Goal: Task Accomplishment & Management: Manage account settings

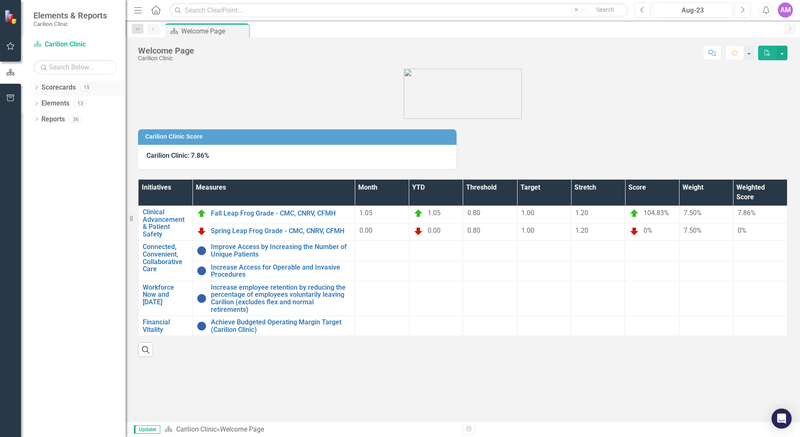
click at [38, 88] on icon "Dropdown" at bounding box center [36, 88] width 6 height 5
click at [40, 101] on icon at bounding box center [41, 103] width 2 height 4
click at [61, 137] on link "[PERSON_NAME]" at bounding box center [89, 135] width 71 height 10
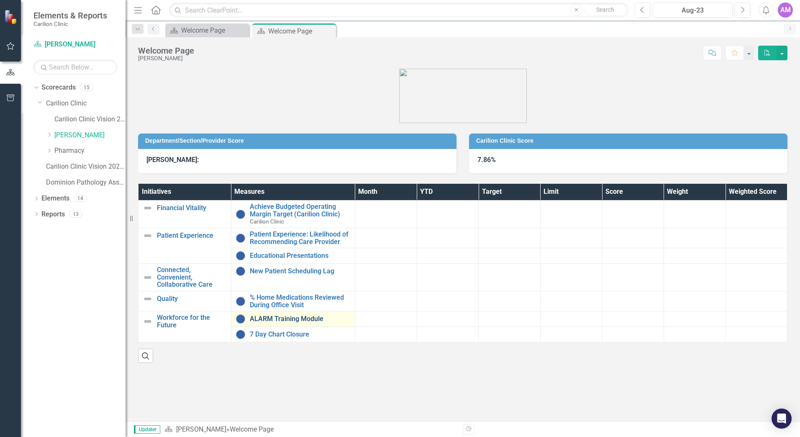
click at [279, 322] on link "ALARM Training Module" at bounding box center [300, 319] width 101 height 8
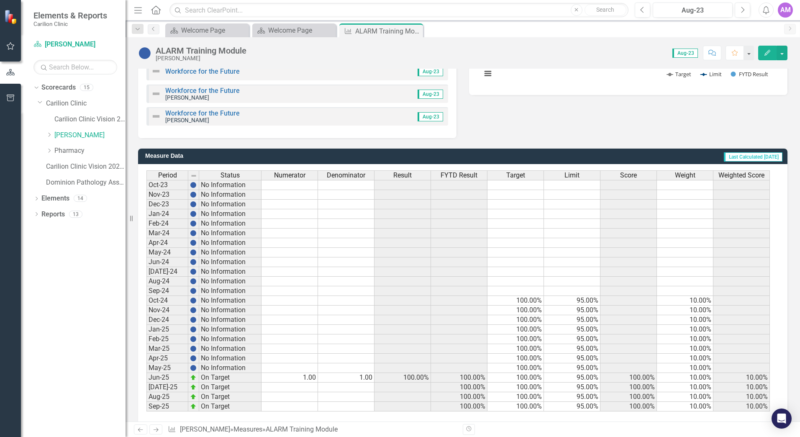
scroll to position [191, 0]
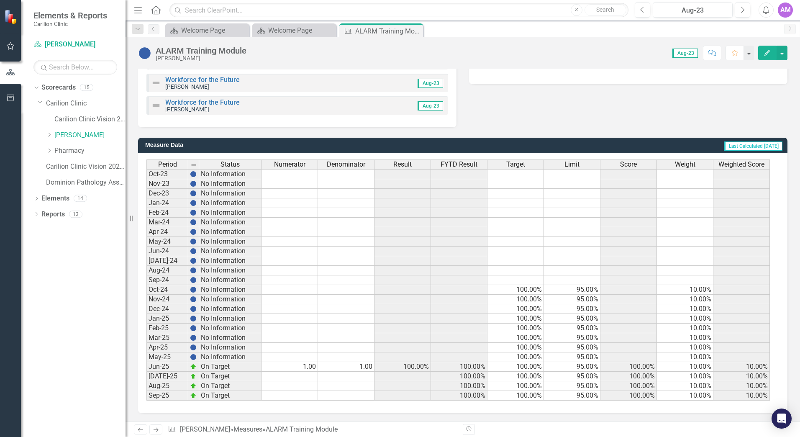
click at [293, 379] on td at bounding box center [289, 376] width 56 height 10
type textarea "1"
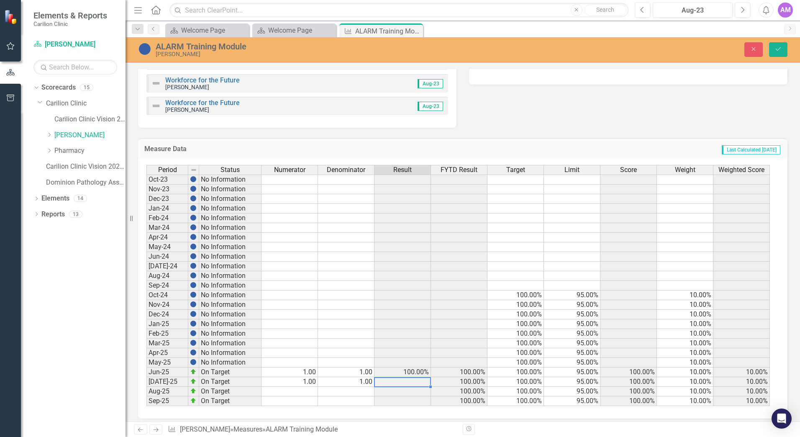
type textarea "1"
click at [296, 393] on td at bounding box center [289, 391] width 56 height 10
type textarea "1"
click at [294, 401] on td at bounding box center [289, 401] width 56 height 10
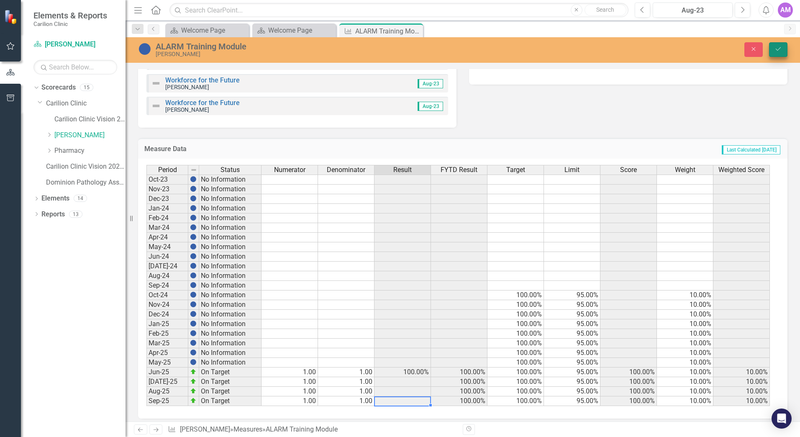
type textarea "1"
click at [778, 48] on icon "Save" at bounding box center [778, 49] width 8 height 6
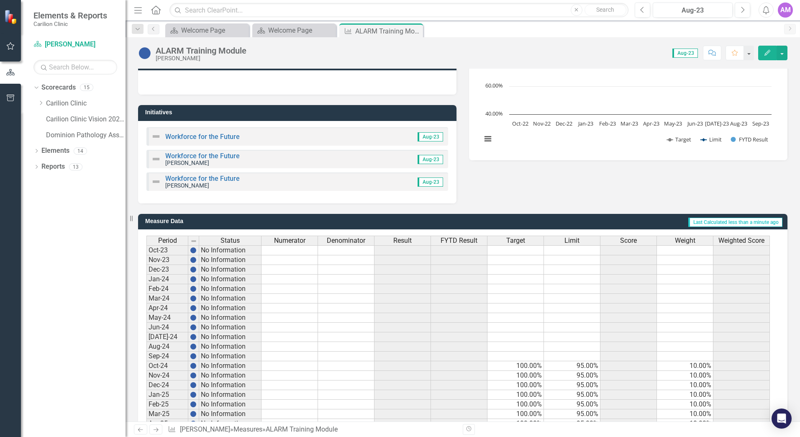
scroll to position [0, 0]
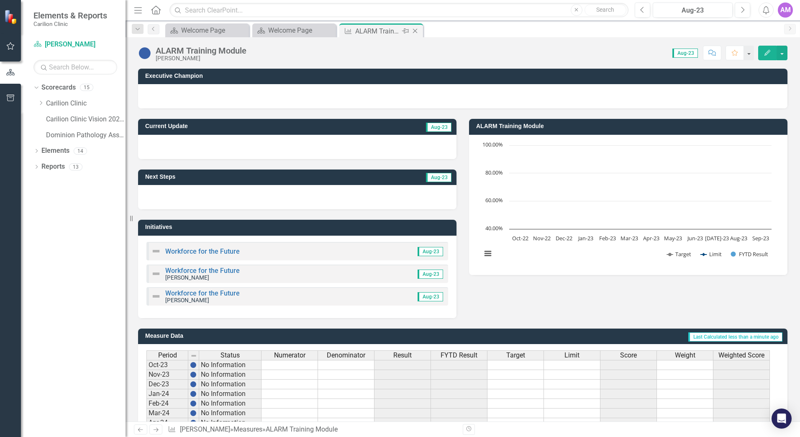
click at [417, 31] on icon "Close" at bounding box center [415, 31] width 8 height 7
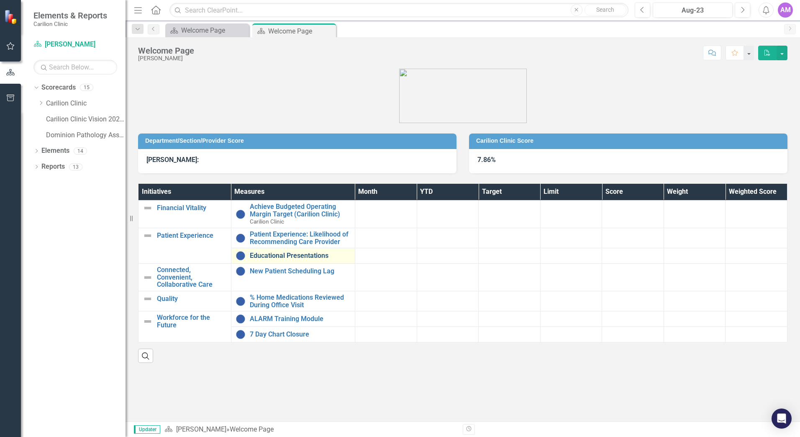
click at [284, 255] on link "Educational Presentations" at bounding box center [300, 256] width 101 height 8
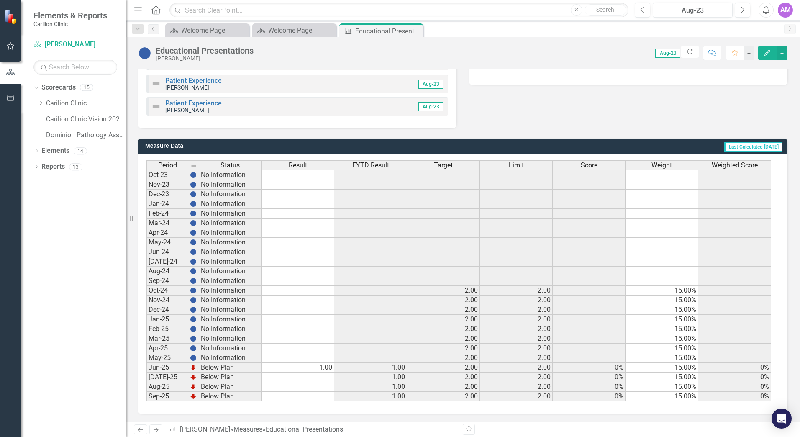
scroll to position [191, 0]
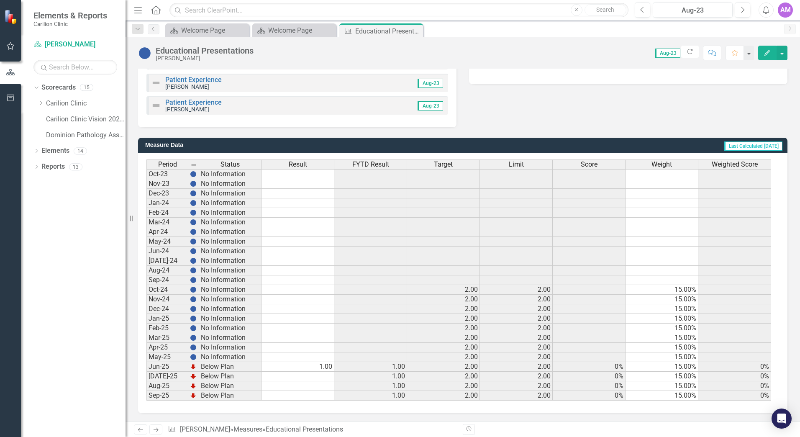
click at [316, 376] on td at bounding box center [297, 376] width 73 height 10
click at [325, 388] on td at bounding box center [297, 386] width 73 height 10
click at [317, 376] on td at bounding box center [297, 376] width 73 height 10
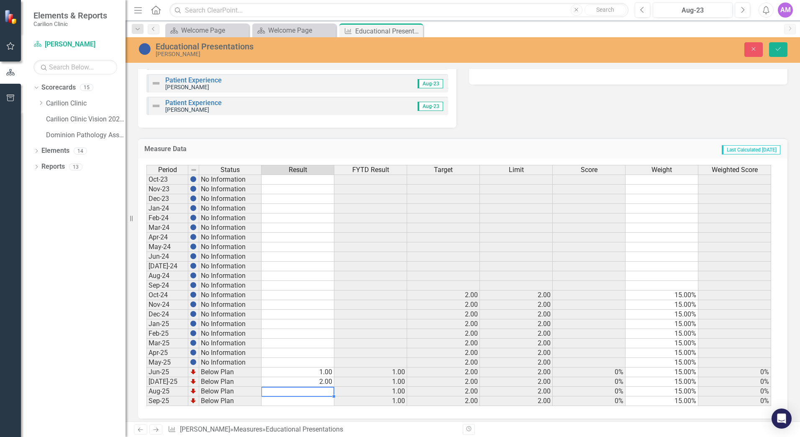
click at [312, 392] on td at bounding box center [297, 391] width 73 height 10
click at [314, 400] on td at bounding box center [297, 401] width 73 height 10
type textarea "2"
click at [774, 47] on icon "Save" at bounding box center [778, 49] width 8 height 6
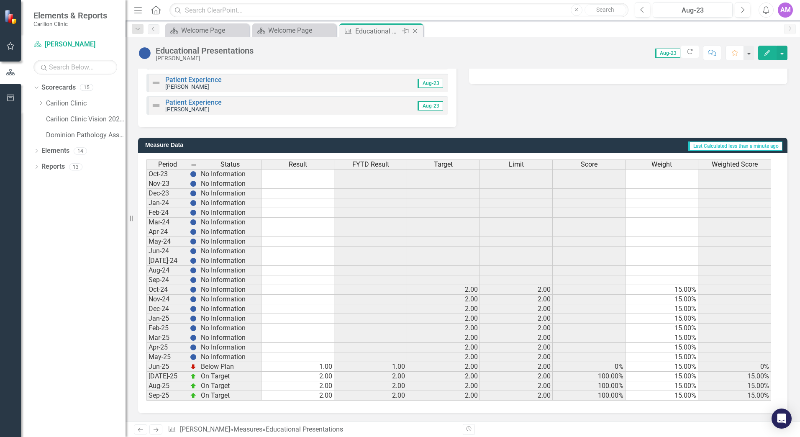
click at [417, 30] on icon "Close" at bounding box center [415, 31] width 8 height 7
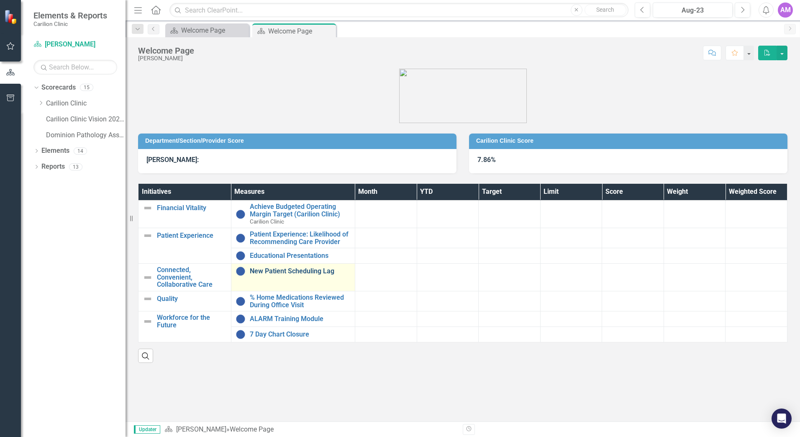
click at [290, 269] on link "New Patient Scheduling Lag" at bounding box center [300, 271] width 101 height 8
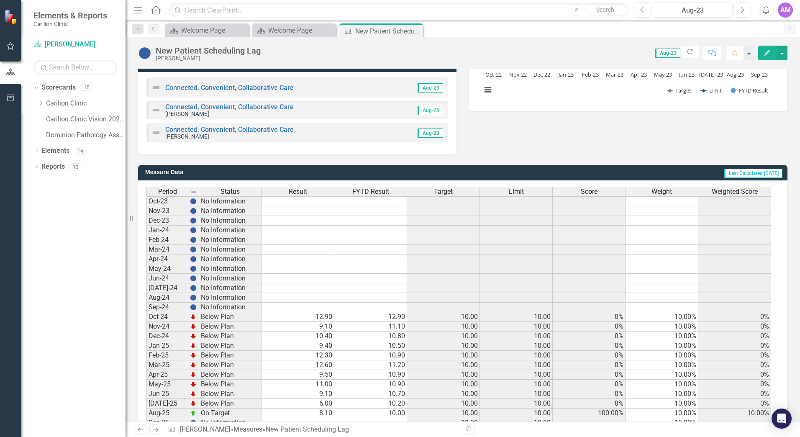
scroll to position [191, 0]
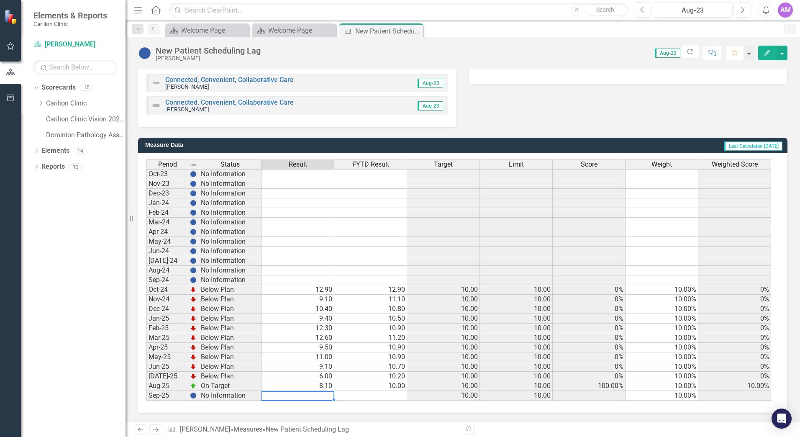
click at [319, 396] on td at bounding box center [297, 396] width 73 height 10
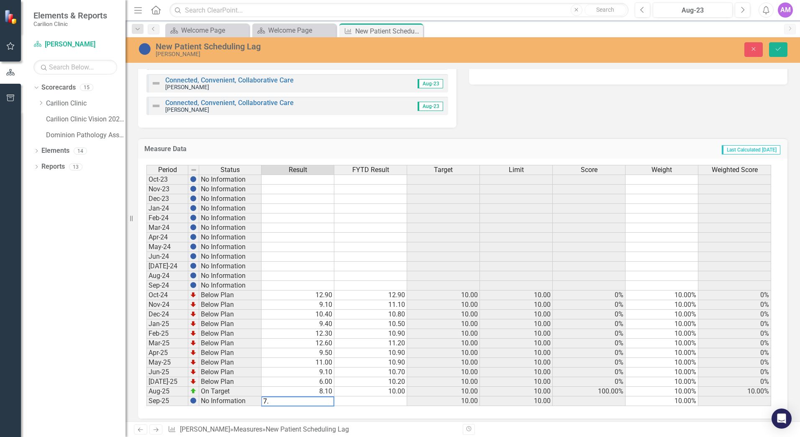
type textarea "7.8"
click at [779, 49] on icon "Save" at bounding box center [778, 49] width 8 height 6
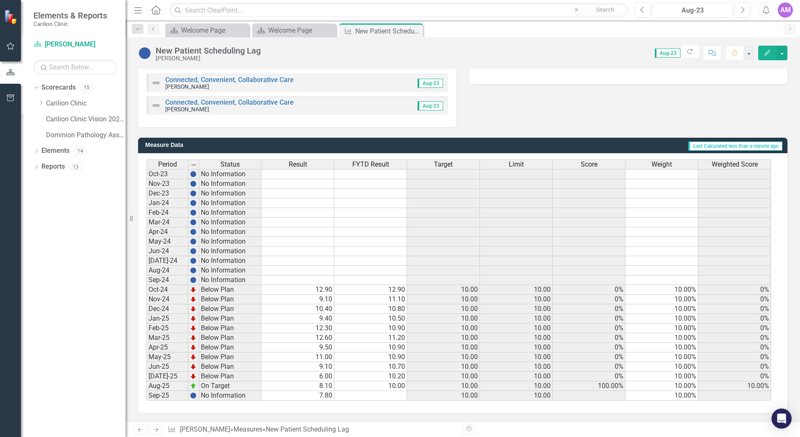
click at [305, 396] on td "7.80" at bounding box center [297, 396] width 73 height 10
click at [315, 386] on td "8.10" at bounding box center [297, 386] width 73 height 10
click at [314, 396] on td "7.80" at bounding box center [297, 396] width 73 height 10
click at [769, 54] on icon "Edit" at bounding box center [767, 53] width 8 height 6
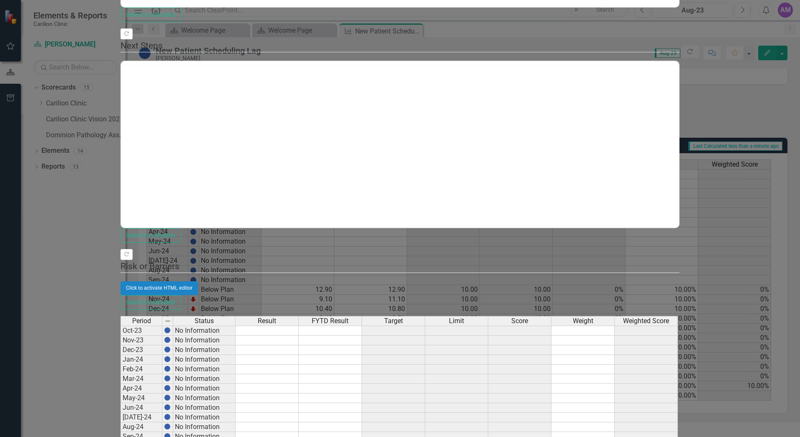
scroll to position [0, 0]
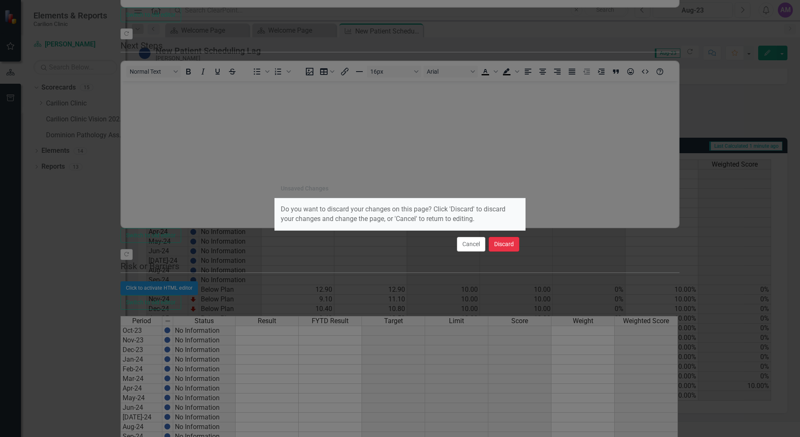
click at [504, 248] on button "Discard" at bounding box center [504, 244] width 31 height 15
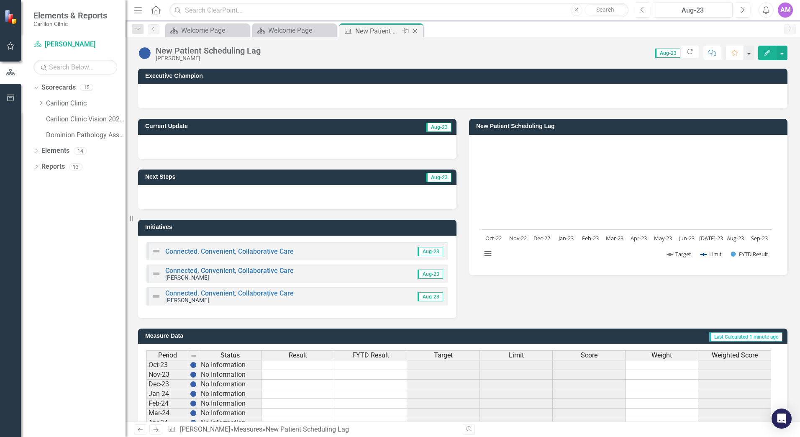
click at [418, 32] on icon "Close" at bounding box center [415, 31] width 8 height 7
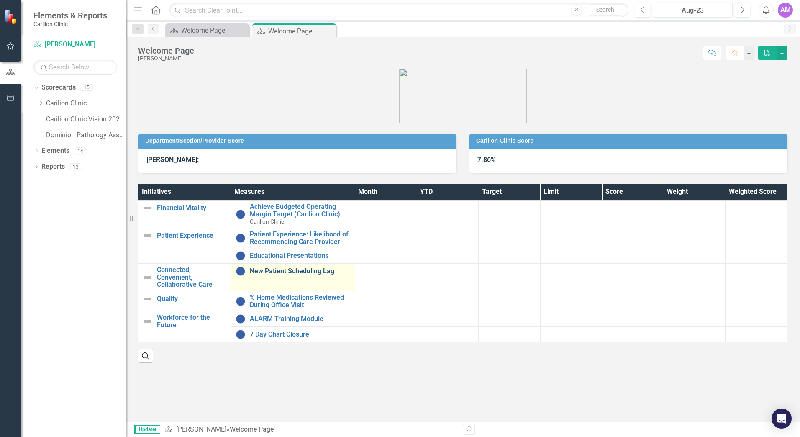
click at [286, 273] on link "New Patient Scheduling Lag" at bounding box center [300, 271] width 101 height 8
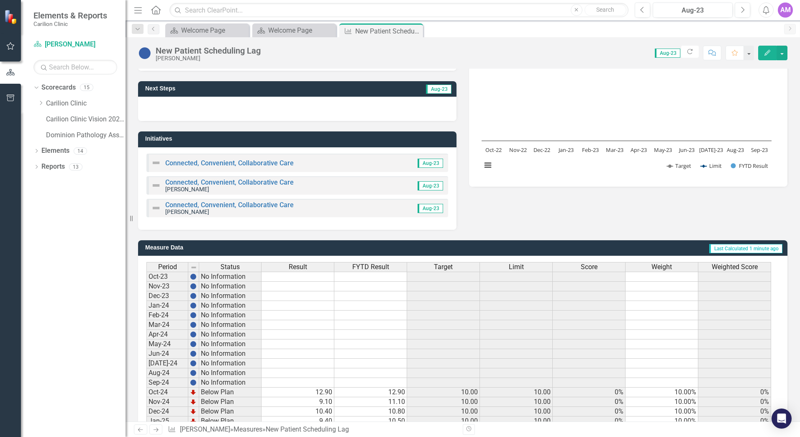
scroll to position [191, 0]
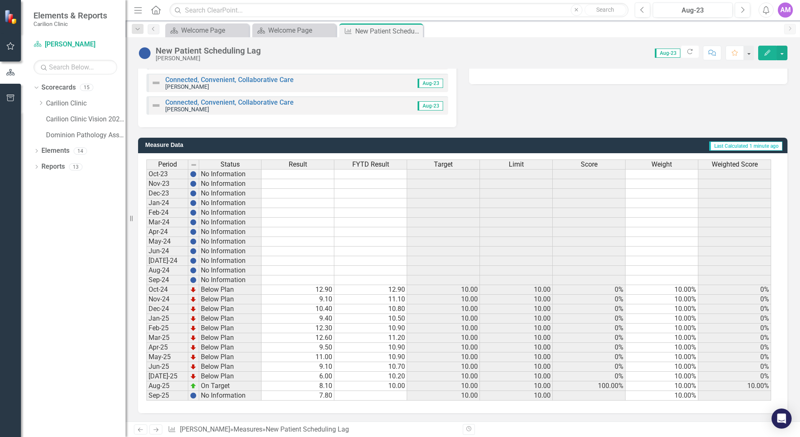
click at [392, 396] on td at bounding box center [370, 396] width 73 height 10
click at [418, 32] on icon "Close" at bounding box center [415, 31] width 8 height 7
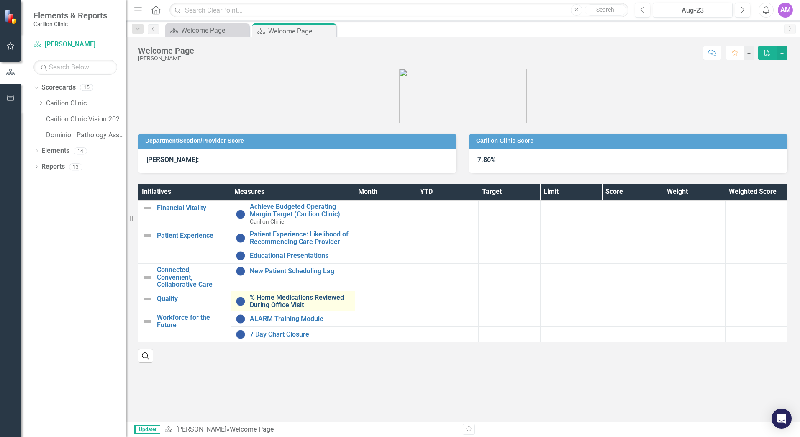
click at [286, 302] on link "% Home Medications Reviewed During Office Visit" at bounding box center [300, 301] width 101 height 15
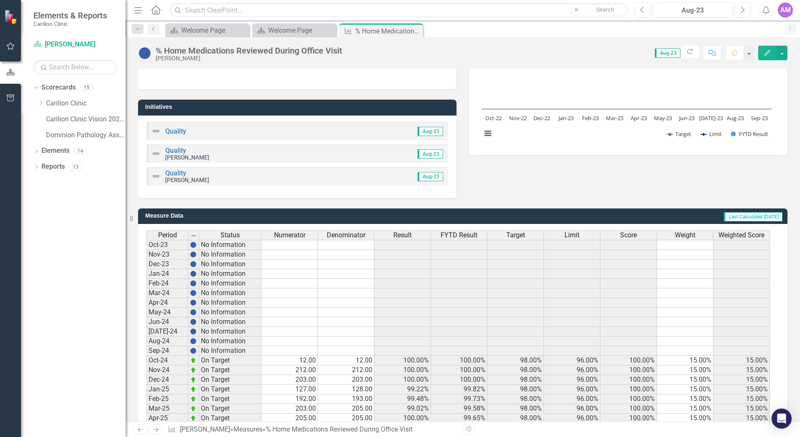
scroll to position [191, 0]
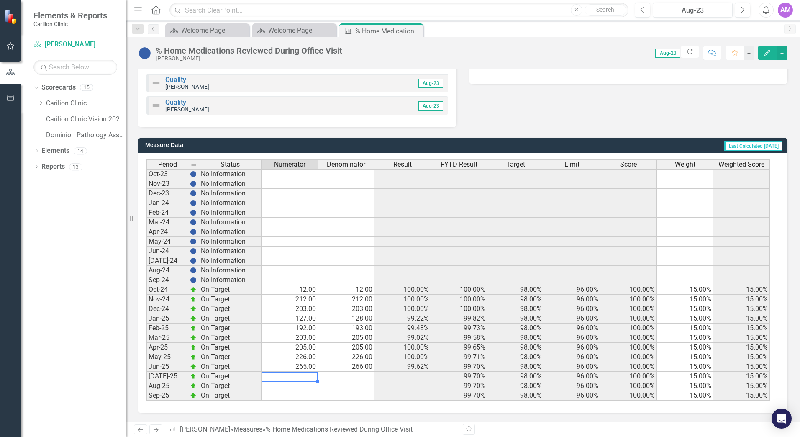
click at [293, 376] on td at bounding box center [289, 376] width 56 height 10
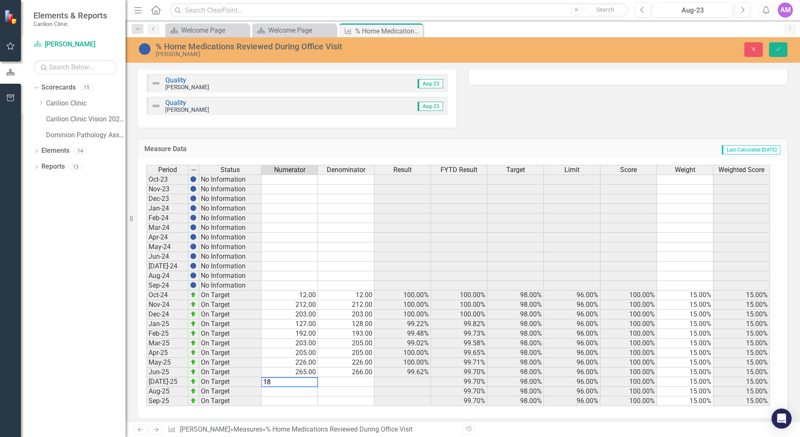
type textarea "187"
click at [297, 390] on td at bounding box center [289, 391] width 56 height 10
type textarea "224"
click at [775, 50] on icon "Save" at bounding box center [778, 49] width 8 height 6
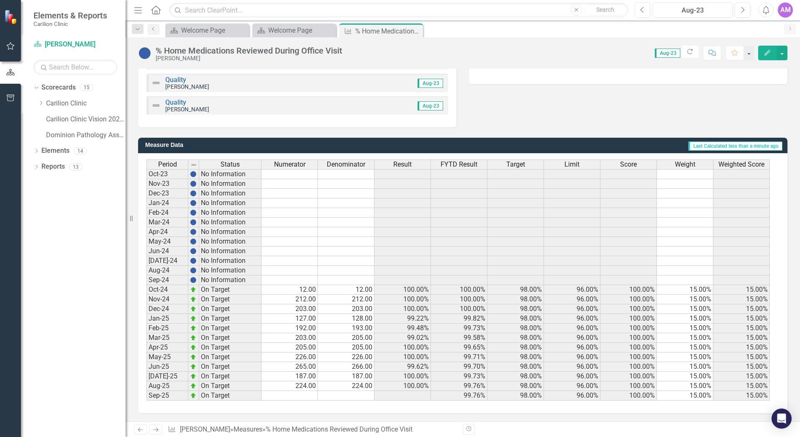
click at [0, 0] on icon "Close" at bounding box center [0, 0] width 0 height 0
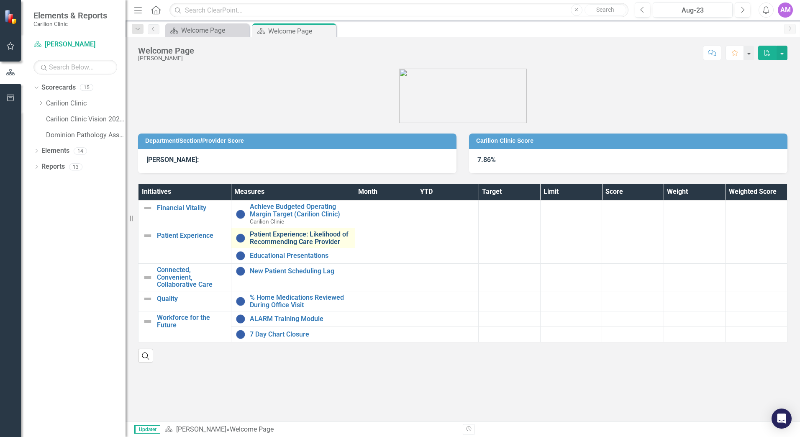
click at [292, 238] on link "Patient Experience: Likelihood of Recommending Care Provider" at bounding box center [300, 237] width 101 height 15
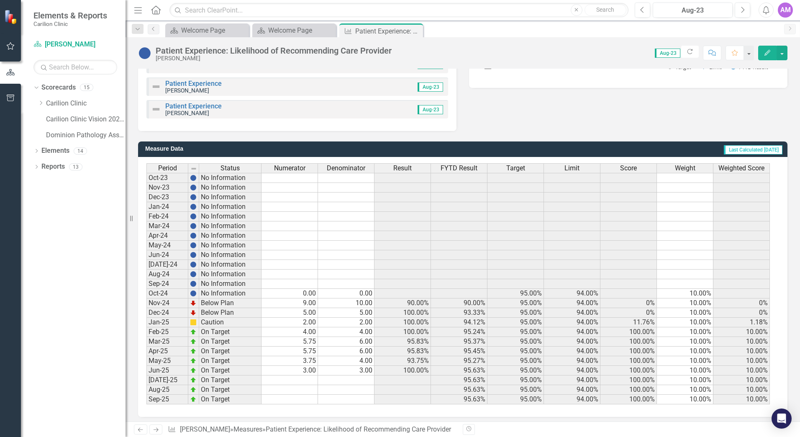
scroll to position [191, 0]
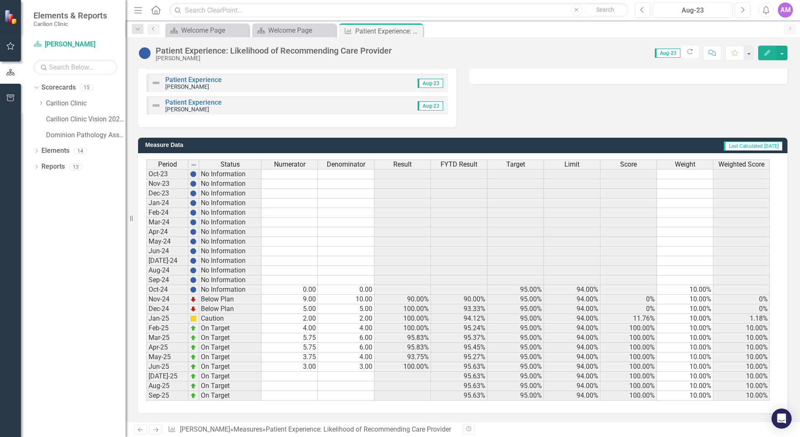
click at [308, 374] on td at bounding box center [289, 376] width 56 height 10
click at [310, 394] on td at bounding box center [289, 396] width 56 height 10
type textarea "2"
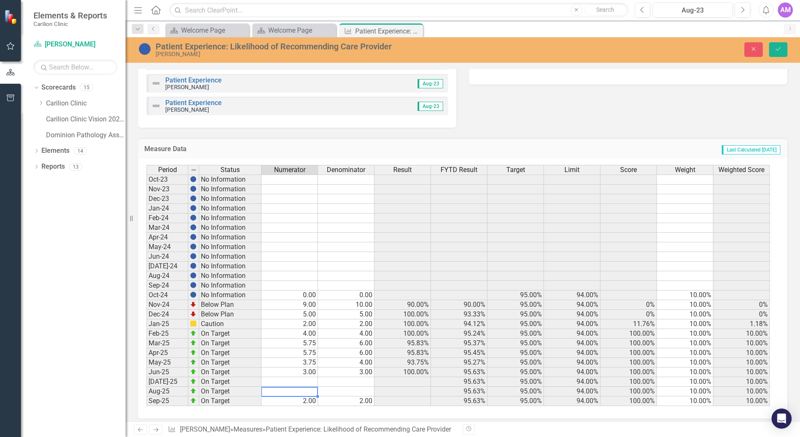
click at [306, 390] on td at bounding box center [289, 391] width 56 height 10
type textarea "8.49"
type textarea "9"
click at [776, 51] on icon "Save" at bounding box center [778, 49] width 8 height 6
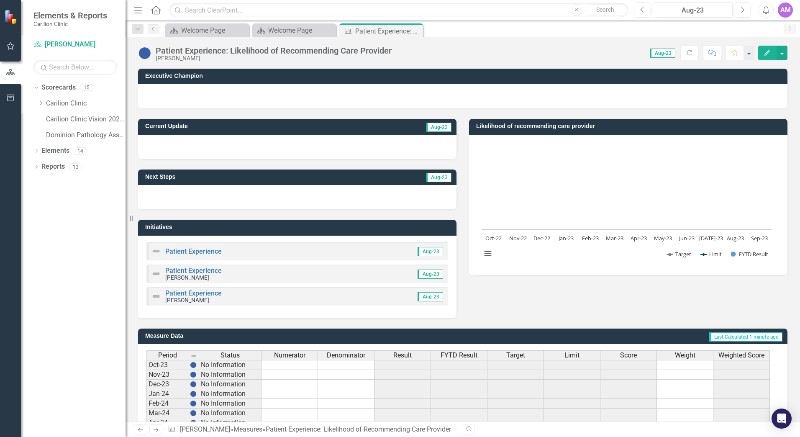
scroll to position [191, 0]
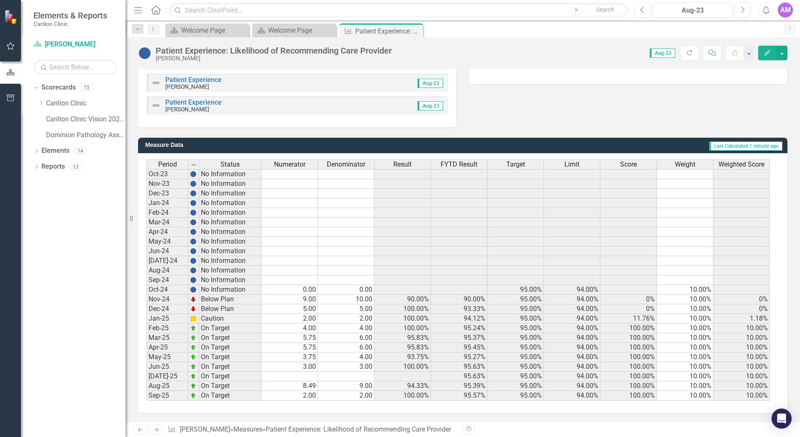
click at [304, 379] on td at bounding box center [289, 376] width 56 height 10
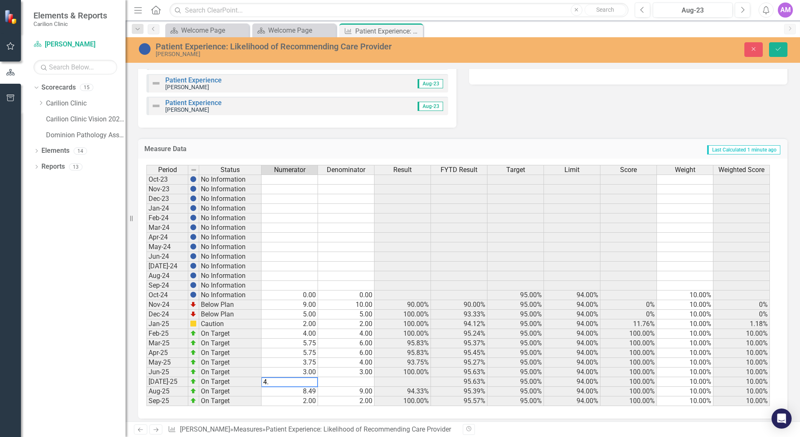
type textarea "4"
type textarea "5"
type textarea "6"
click at [774, 49] on icon "Save" at bounding box center [778, 49] width 8 height 6
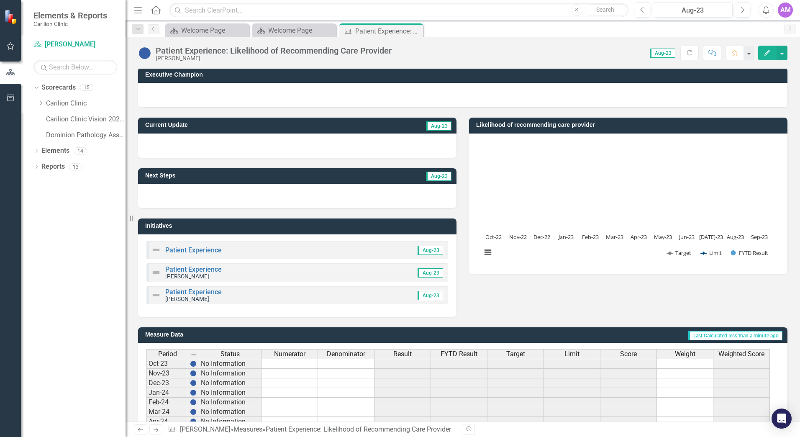
scroll to position [0, 0]
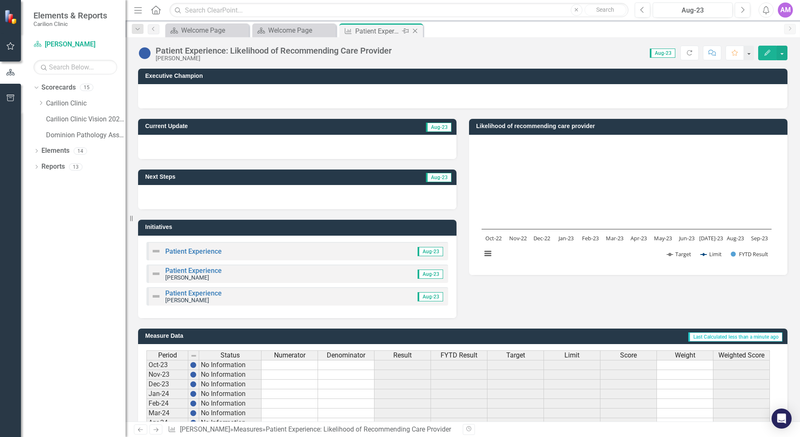
click at [416, 31] on icon "Close" at bounding box center [415, 31] width 8 height 7
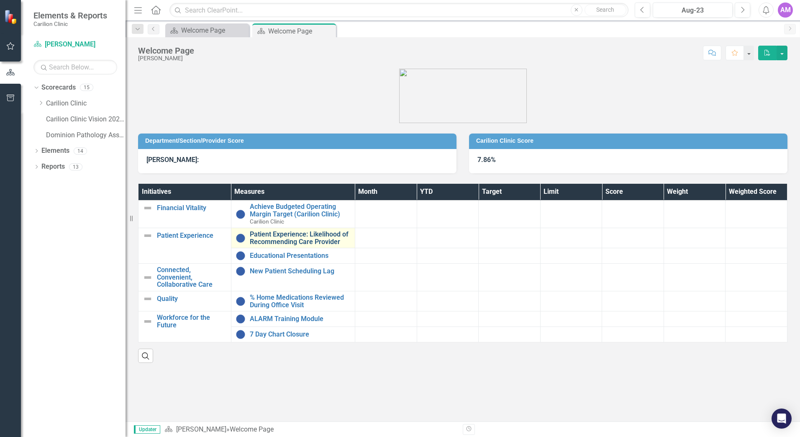
click at [286, 239] on link "Patient Experience: Likelihood of Recommending Care Provider" at bounding box center [300, 237] width 101 height 15
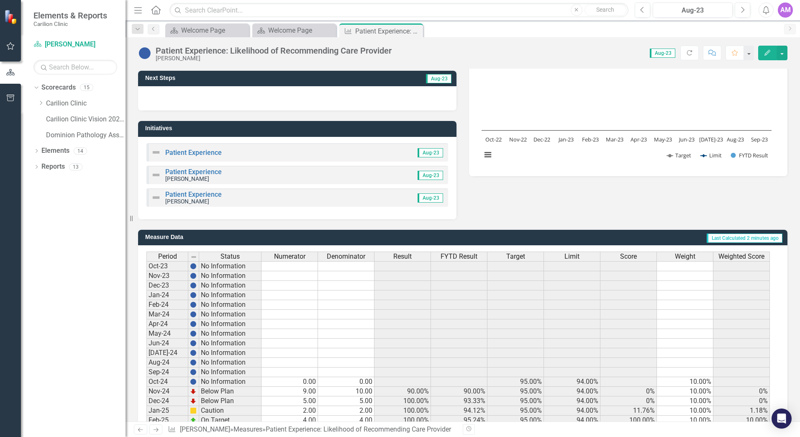
scroll to position [191, 0]
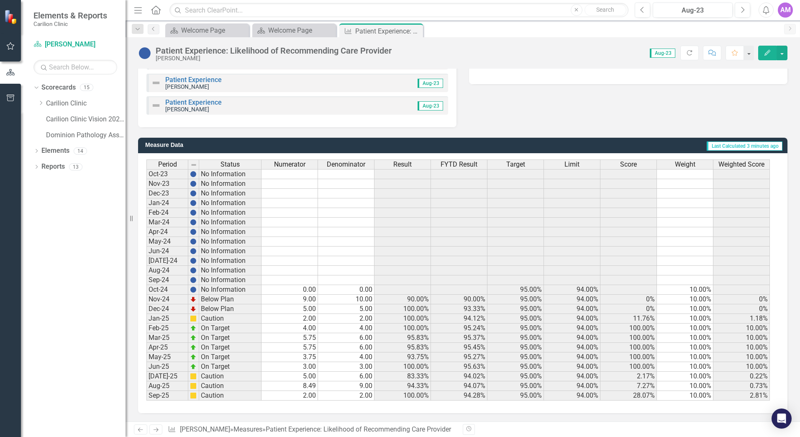
click at [299, 383] on td "8.49" at bounding box center [289, 386] width 56 height 10
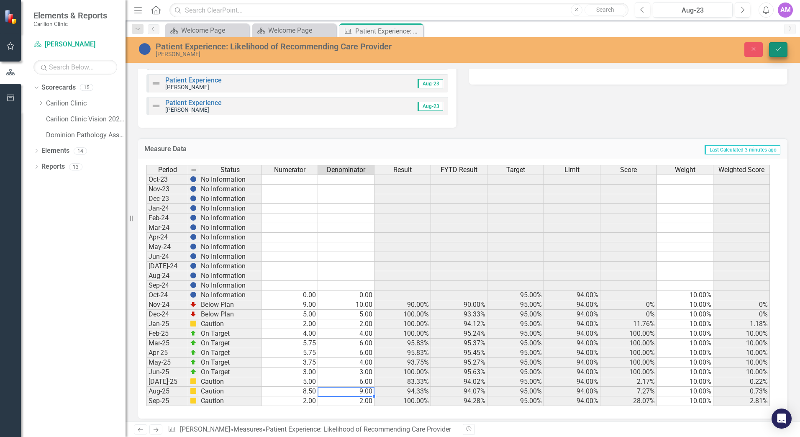
type textarea "9"
click at [773, 45] on button "Save" at bounding box center [778, 49] width 18 height 15
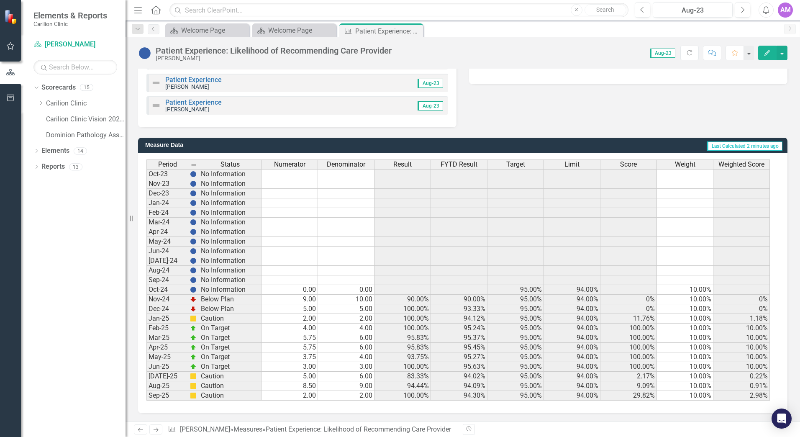
click at [311, 301] on td "9.00" at bounding box center [289, 299] width 56 height 10
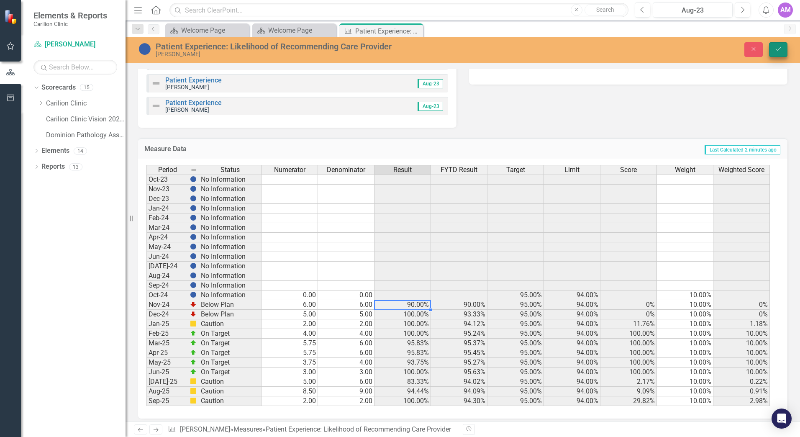
type textarea "6"
click at [781, 49] on icon "Save" at bounding box center [778, 49] width 8 height 6
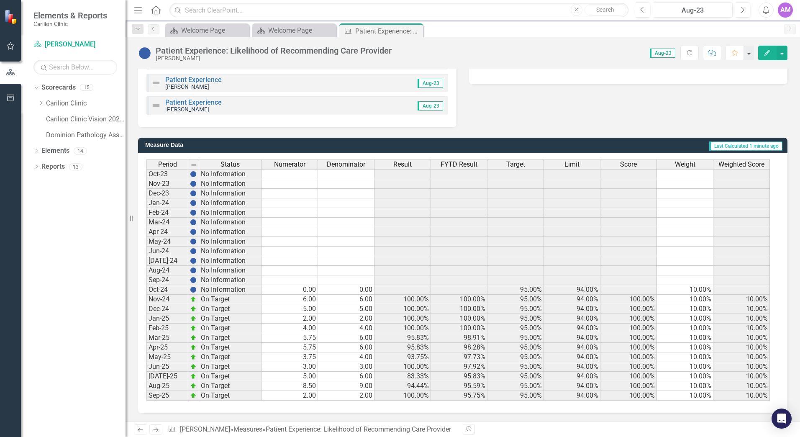
click at [305, 312] on td "5.00" at bounding box center [289, 309] width 56 height 10
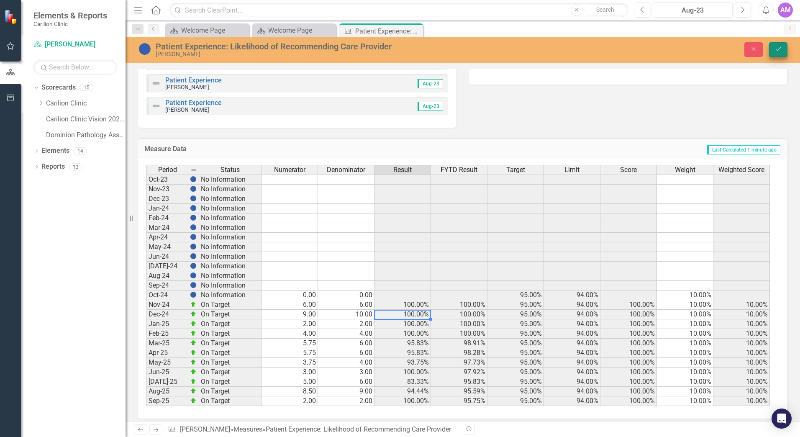
type textarea "10"
click at [781, 48] on icon "Save" at bounding box center [778, 49] width 8 height 6
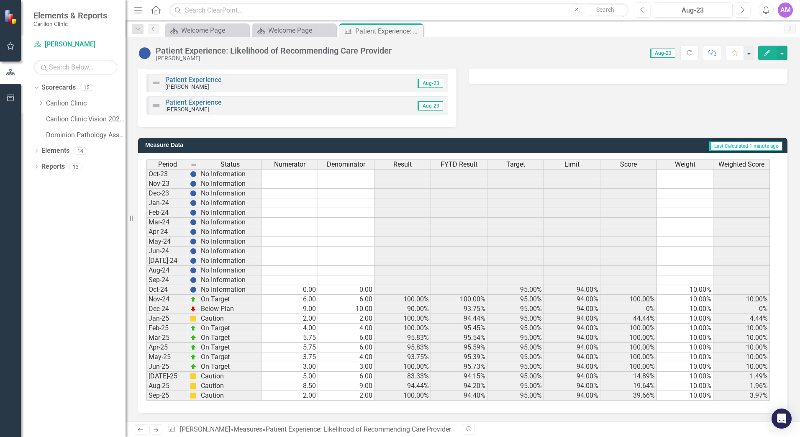
click at [309, 328] on td "4.00" at bounding box center [289, 328] width 56 height 10
click at [311, 340] on td "5.75" at bounding box center [289, 338] width 56 height 10
click at [347, 341] on td "6.00" at bounding box center [346, 338] width 56 height 10
click at [311, 346] on td "5.75" at bounding box center [289, 348] width 56 height 10
click at [296, 358] on td "3.75" at bounding box center [289, 357] width 56 height 10
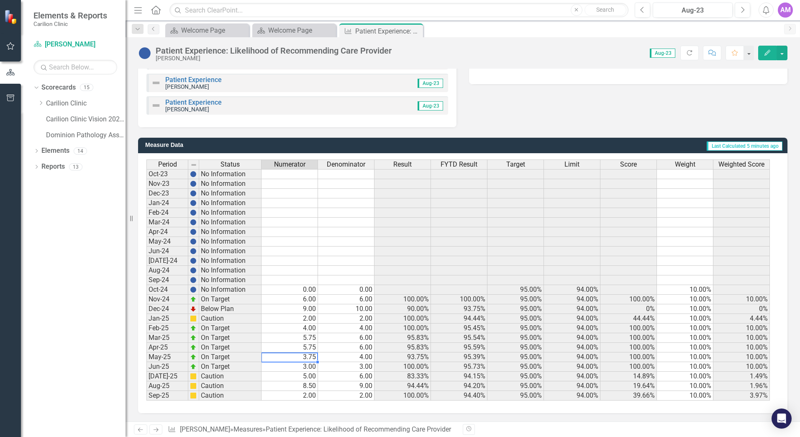
click at [300, 346] on td "5.75" at bounding box center [289, 348] width 56 height 10
click at [311, 360] on td "3.75" at bounding box center [289, 357] width 56 height 10
click at [353, 359] on td "4.00" at bounding box center [346, 357] width 56 height 10
click at [304, 365] on td "3.00" at bounding box center [289, 367] width 56 height 10
click at [292, 28] on div "Welcome Page" at bounding box center [295, 30] width 55 height 10
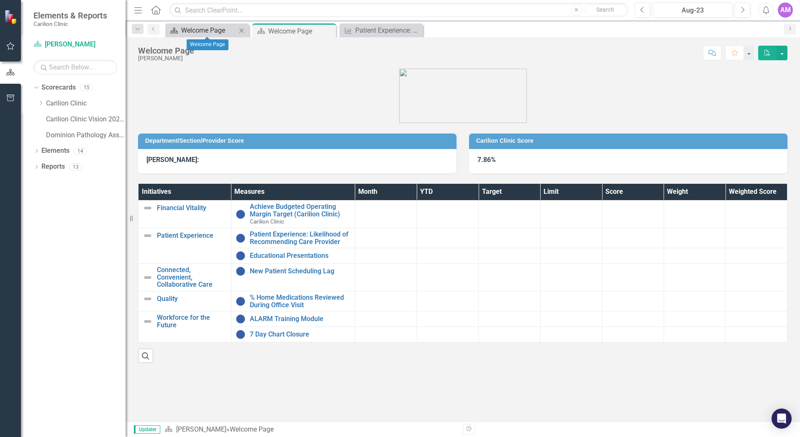
click at [225, 28] on div "Welcome Page" at bounding box center [208, 30] width 55 height 10
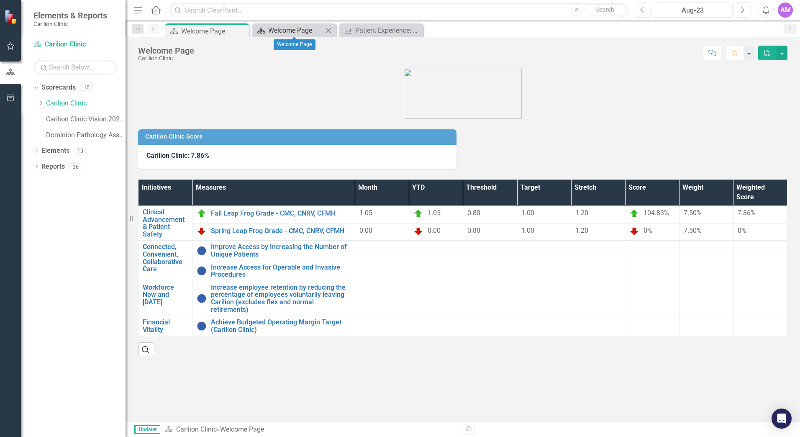
click at [277, 31] on div "Welcome Page" at bounding box center [295, 30] width 55 height 10
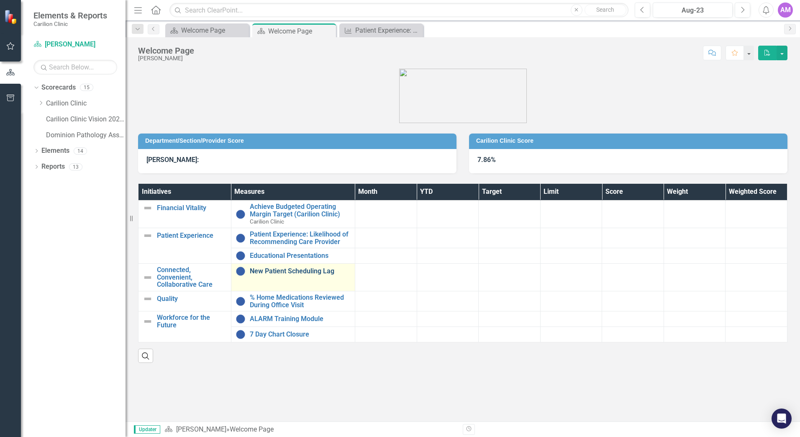
click at [295, 270] on link "New Patient Scheduling Lag" at bounding box center [300, 271] width 101 height 8
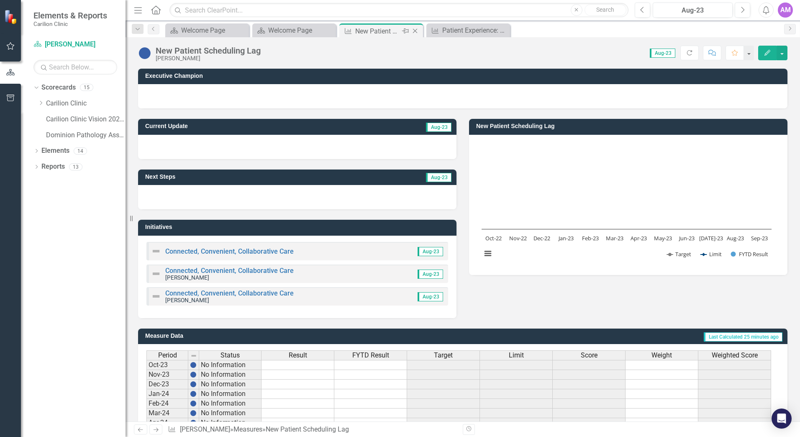
click at [414, 28] on icon "Close" at bounding box center [415, 31] width 8 height 7
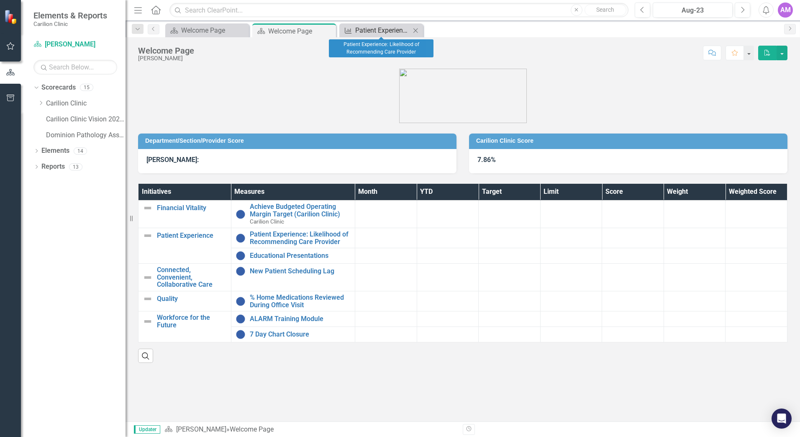
click at [391, 30] on div "Patient Experience: Likelihood of Recommending Care Provider" at bounding box center [382, 30] width 55 height 10
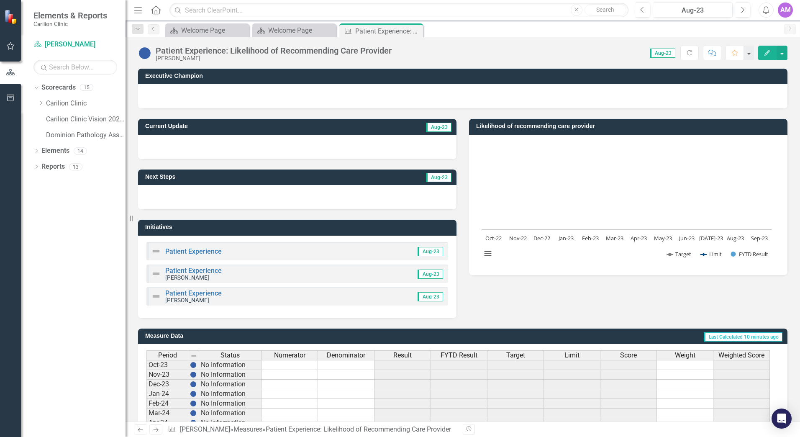
scroll to position [191, 0]
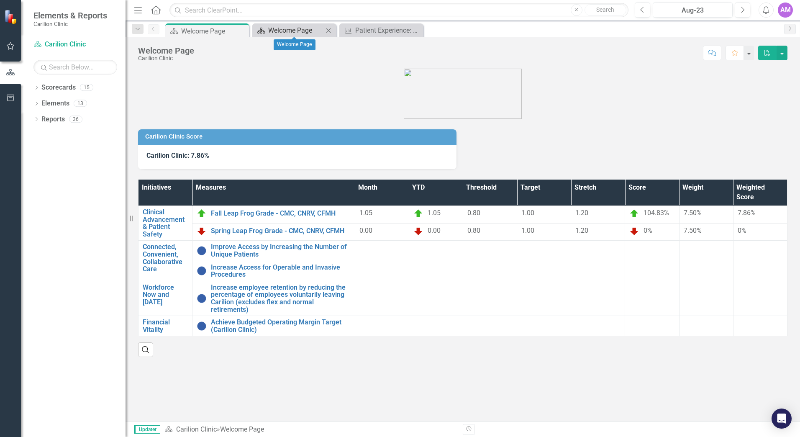
click at [290, 30] on div "Welcome Page" at bounding box center [295, 30] width 55 height 10
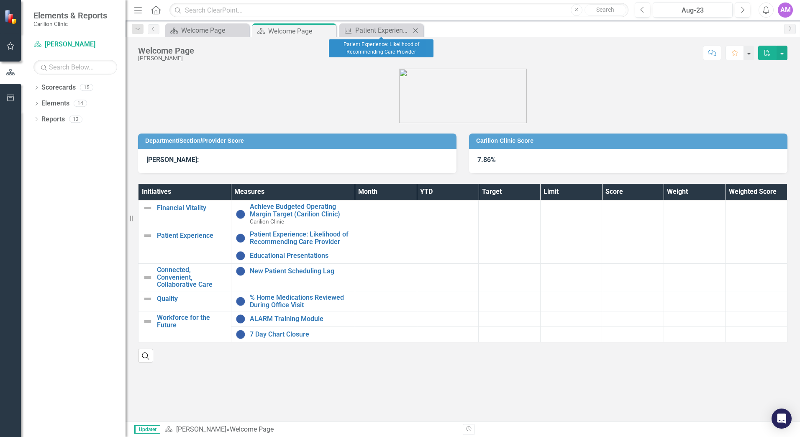
click at [414, 29] on icon at bounding box center [415, 30] width 5 height 5
